Goal: Use online tool/utility: Utilize a website feature to perform a specific function

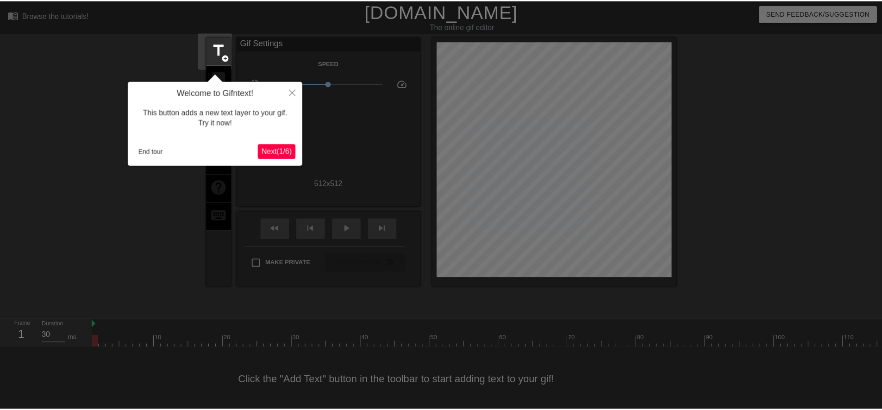
scroll to position [9, 0]
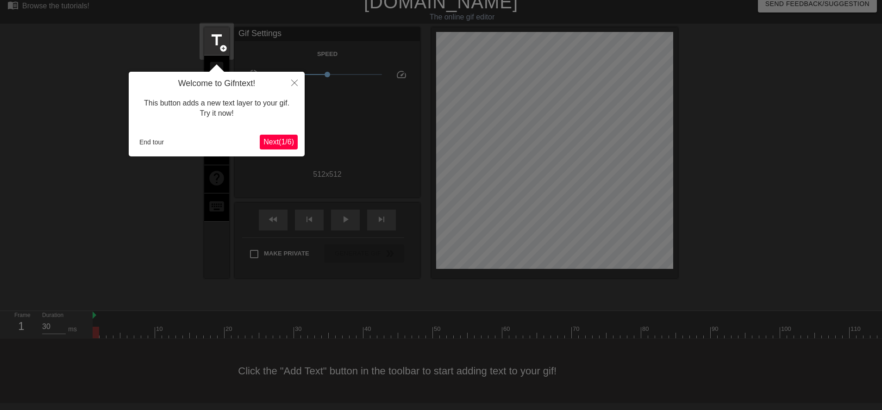
click at [287, 138] on span "Next ( 1 / 6 )" at bounding box center [278, 142] width 31 height 8
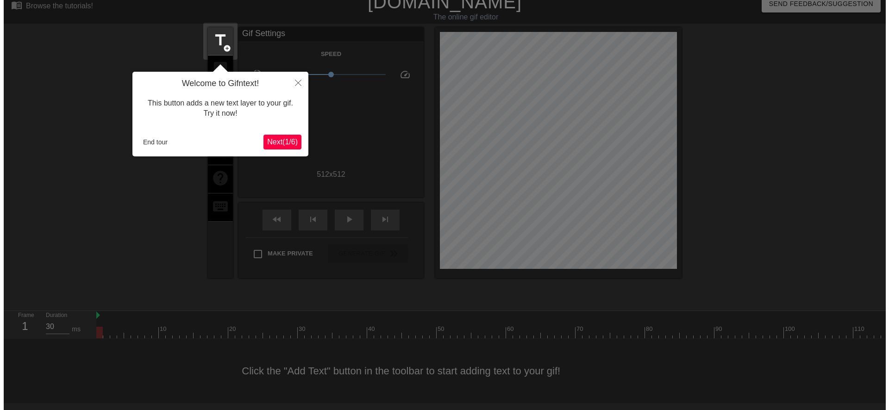
scroll to position [0, 0]
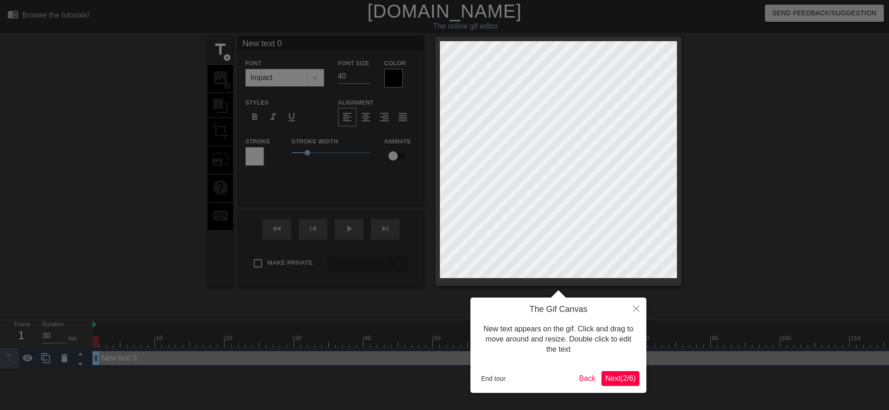
click at [617, 378] on span "Next ( 2 / 6 )" at bounding box center [620, 378] width 31 height 8
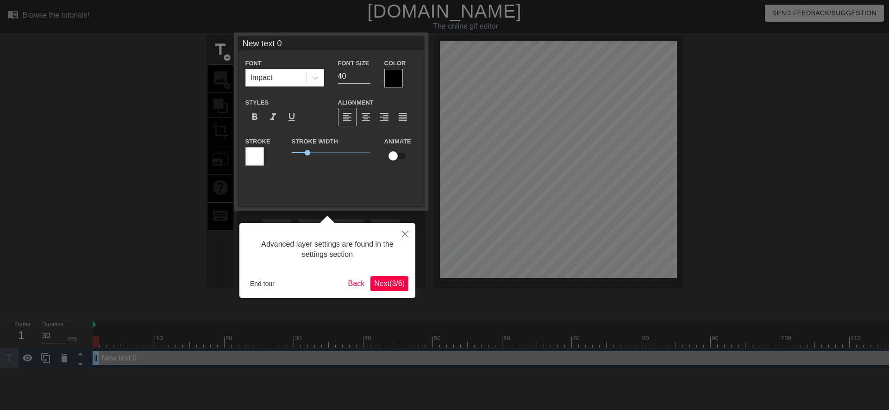
click at [391, 280] on span "Next ( 3 / 6 )" at bounding box center [389, 284] width 31 height 8
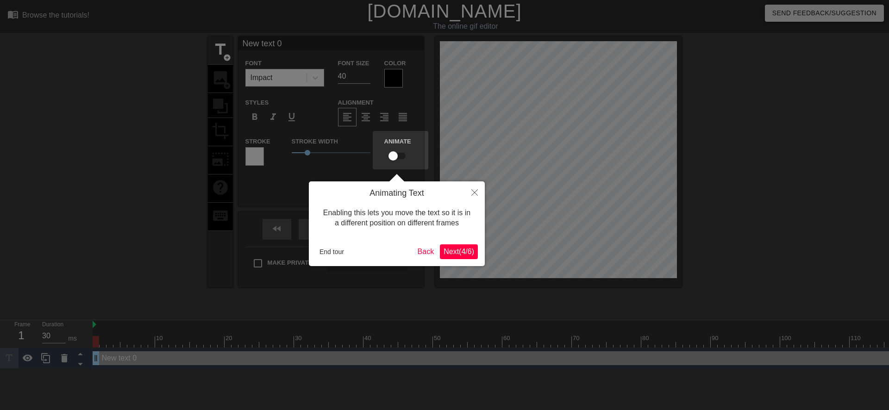
click at [455, 248] on span "Next ( 4 / 6 )" at bounding box center [458, 252] width 31 height 8
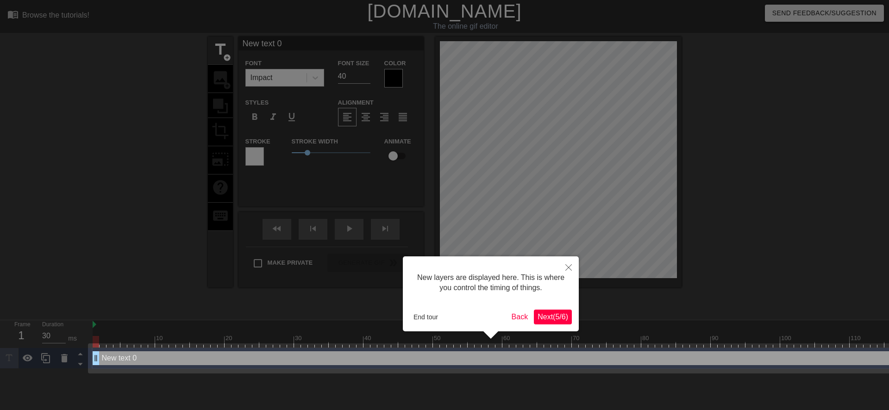
click at [542, 314] on span "Next ( 5 / 6 )" at bounding box center [552, 317] width 31 height 8
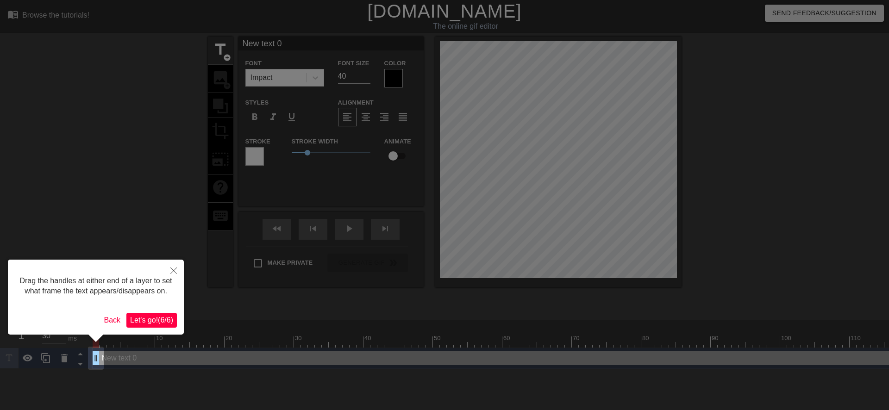
click at [160, 323] on span "Let's go! ( 6 / 6 )" at bounding box center [151, 320] width 43 height 8
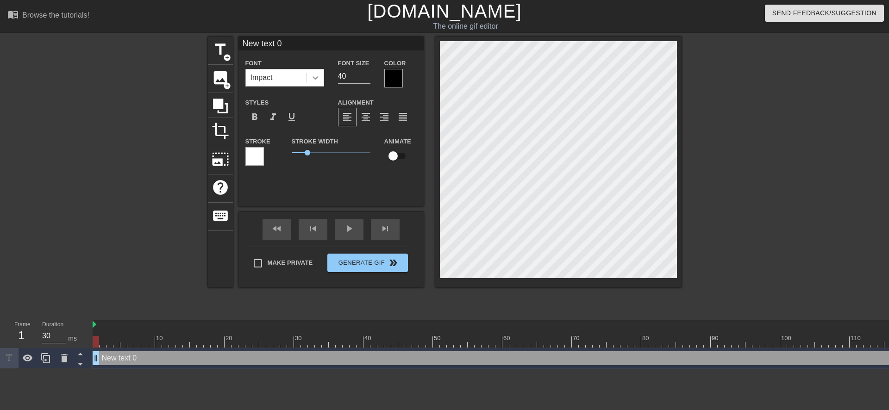
click at [311, 77] on icon at bounding box center [315, 77] width 9 height 9
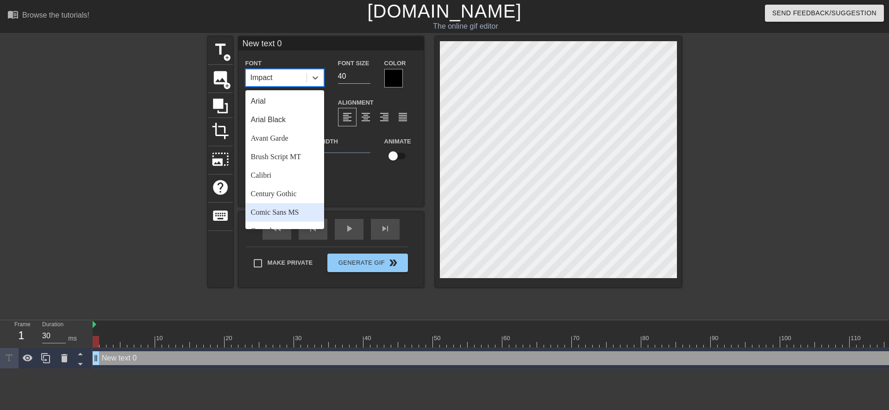
click at [281, 217] on div "Comic Sans MS" at bounding box center [284, 212] width 79 height 19
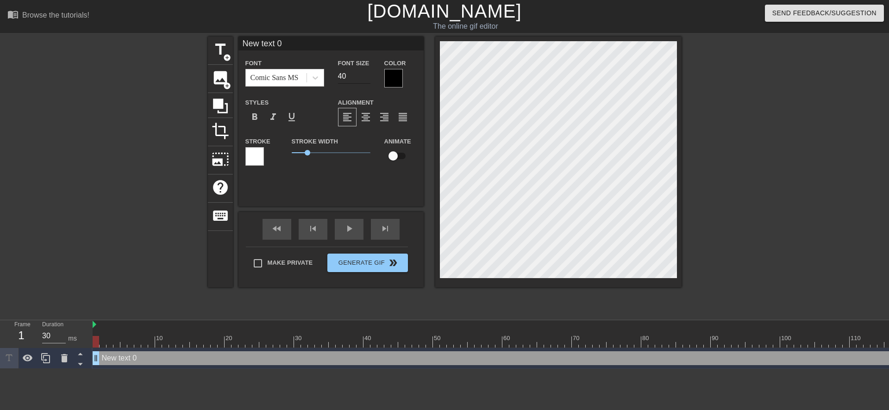
click at [341, 75] on input "40" at bounding box center [354, 76] width 32 height 15
type input "30"
click at [275, 123] on div "format_italic" at bounding box center [273, 117] width 19 height 19
type input "@"
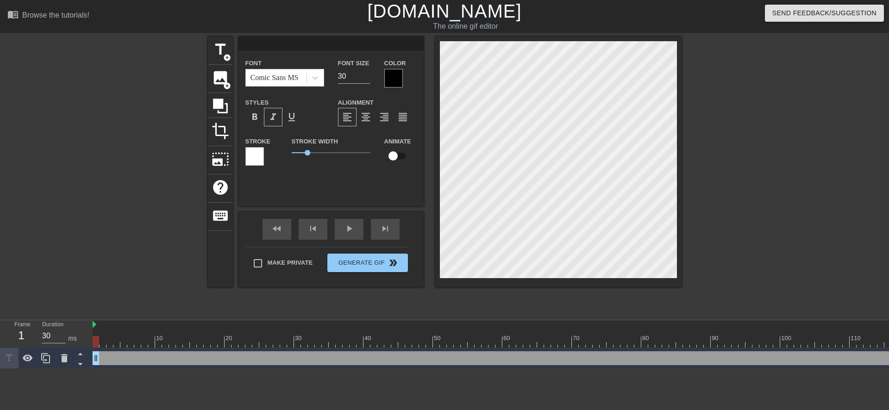
type textarea "@"
type input "@s"
type textarea "@s"
type input "@st"
type textarea "@st"
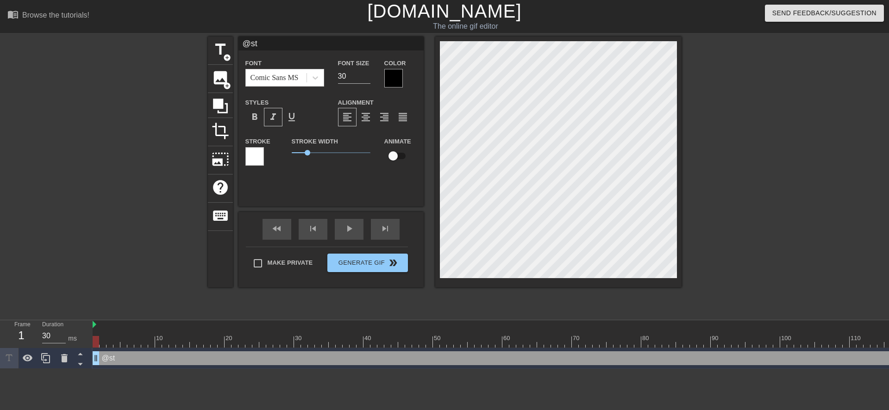
type input "@sti"
type textarea "@sti"
type input "@stic"
type textarea "@stic"
type input "@stick"
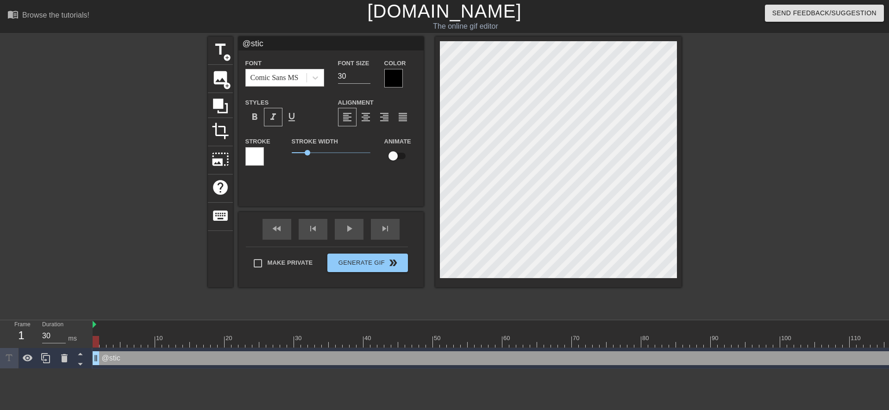
type textarea "@stick"
type input "@sticke"
type textarea "@sticke"
type input "@sticker"
type textarea "@sticker"
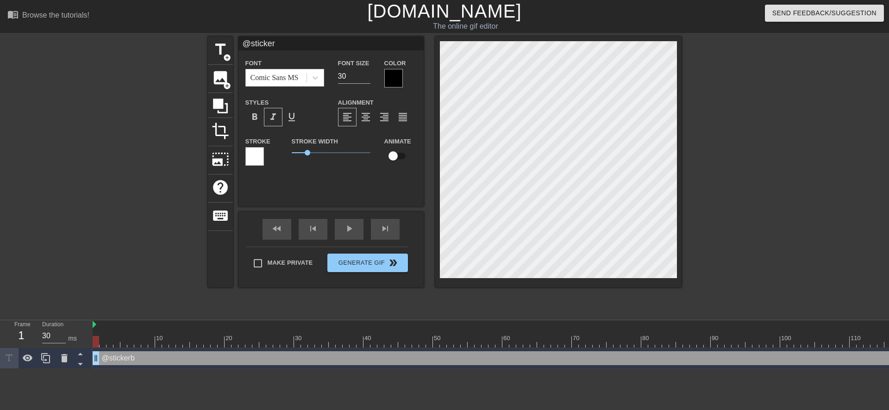
type input "@stickerb"
type textarea "@stickerb"
type input "@stickerba"
type textarea "@stickerba"
type input "@stickerbas"
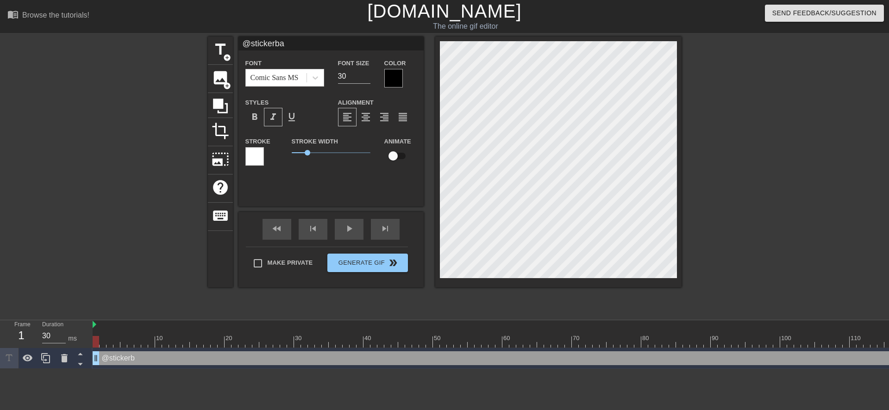
type textarea "@stickerbas"
type input "@stickerbase"
type textarea "@stickerbase"
type input "@stickerbase_"
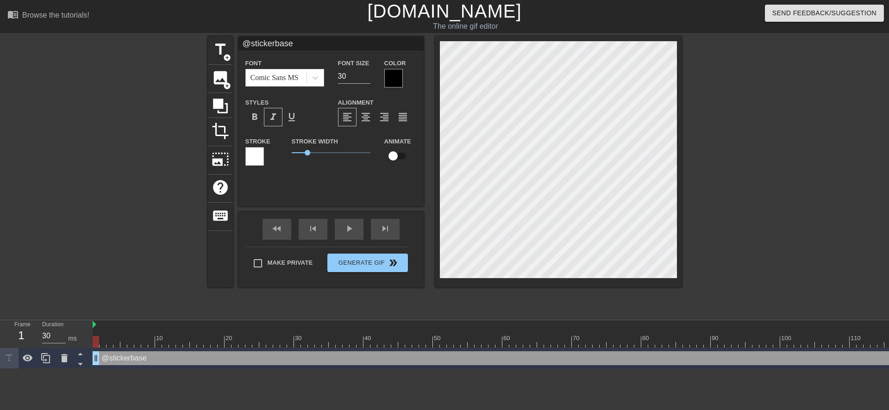
type textarea "@stickerbase_"
type input "@stickerbase_r"
type textarea "@stickerbase_r"
type input "@stickerbase_ru"
type textarea "@stickerbase_ru"
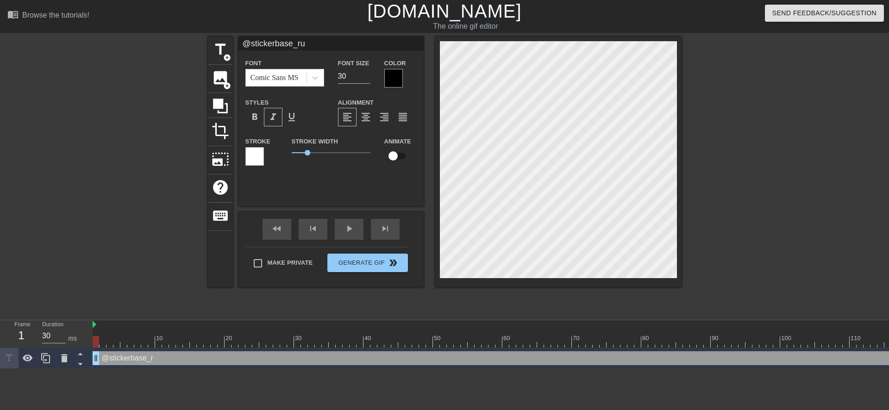
scroll to position [1, 3]
click at [380, 258] on span "Generate Gif double_arrow" at bounding box center [367, 262] width 73 height 11
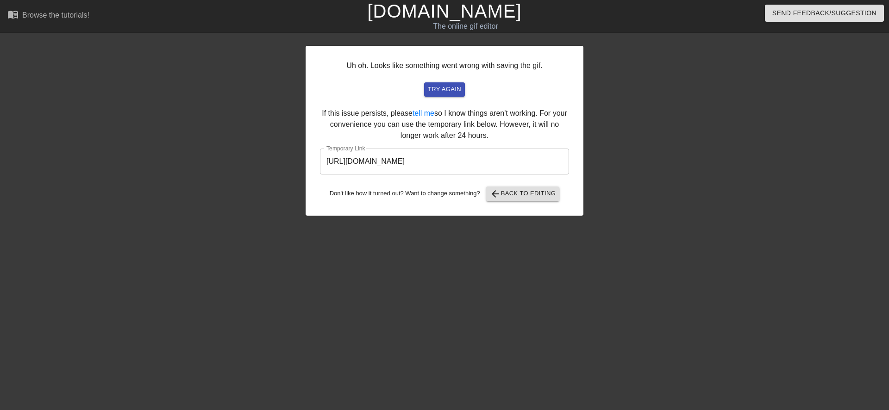
click at [407, 164] on input "[URL][DOMAIN_NAME]" at bounding box center [444, 162] width 249 height 26
